Goal: Download file/media

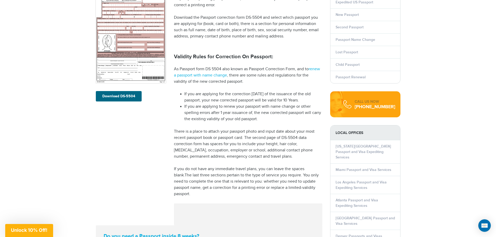
scroll to position [26, 0]
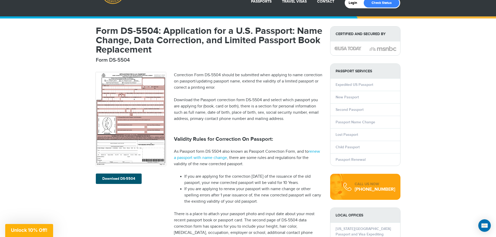
click at [119, 178] on link "Download DS-5504" at bounding box center [119, 179] width 46 height 10
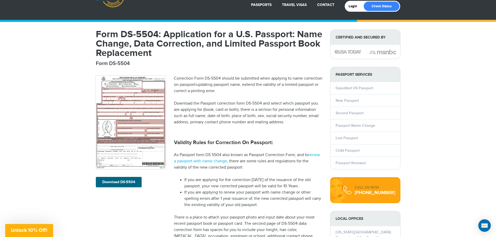
scroll to position [52, 0]
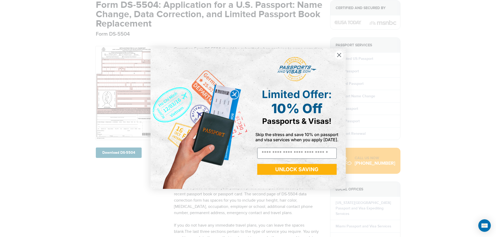
click at [339, 54] on icon "Close dialog" at bounding box center [339, 55] width 4 height 4
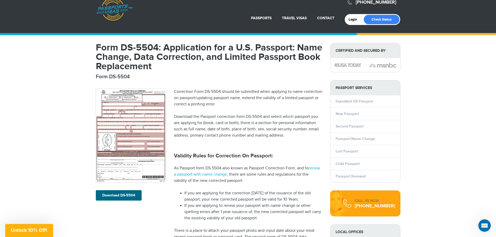
scroll to position [3, 0]
